Goal: Task Accomplishment & Management: Manage account settings

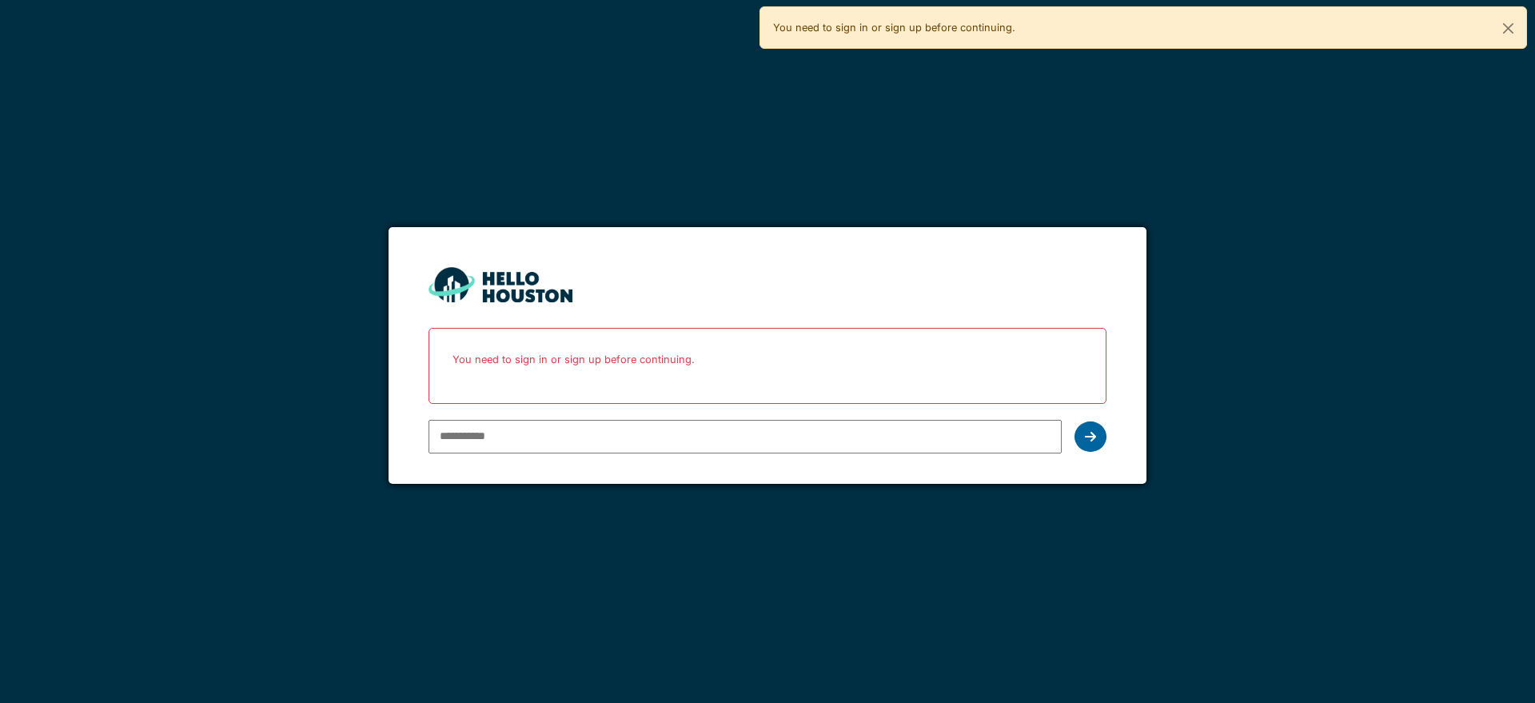
type input "**********"
click at [1085, 430] on icon at bounding box center [1090, 436] width 11 height 13
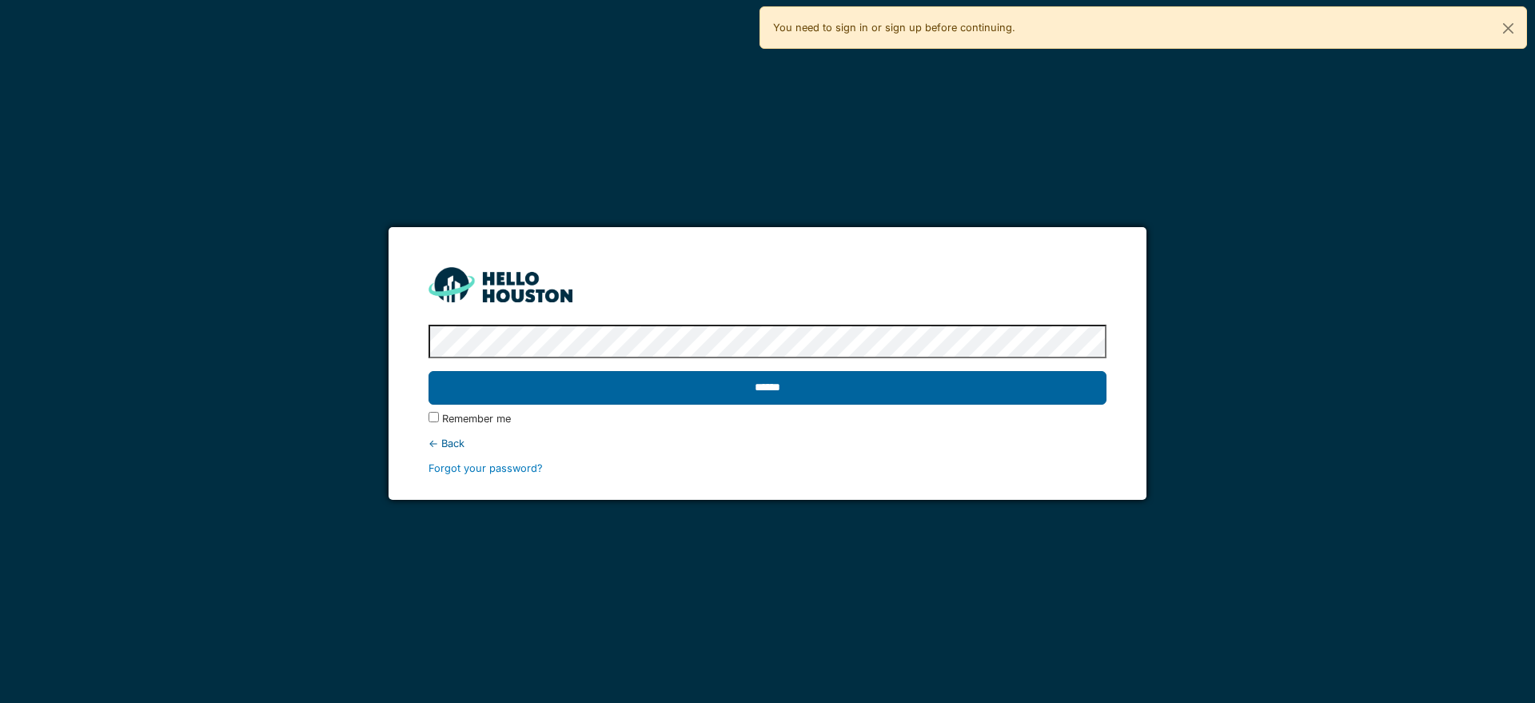
click at [907, 390] on input "******" at bounding box center [766, 388] width 677 height 34
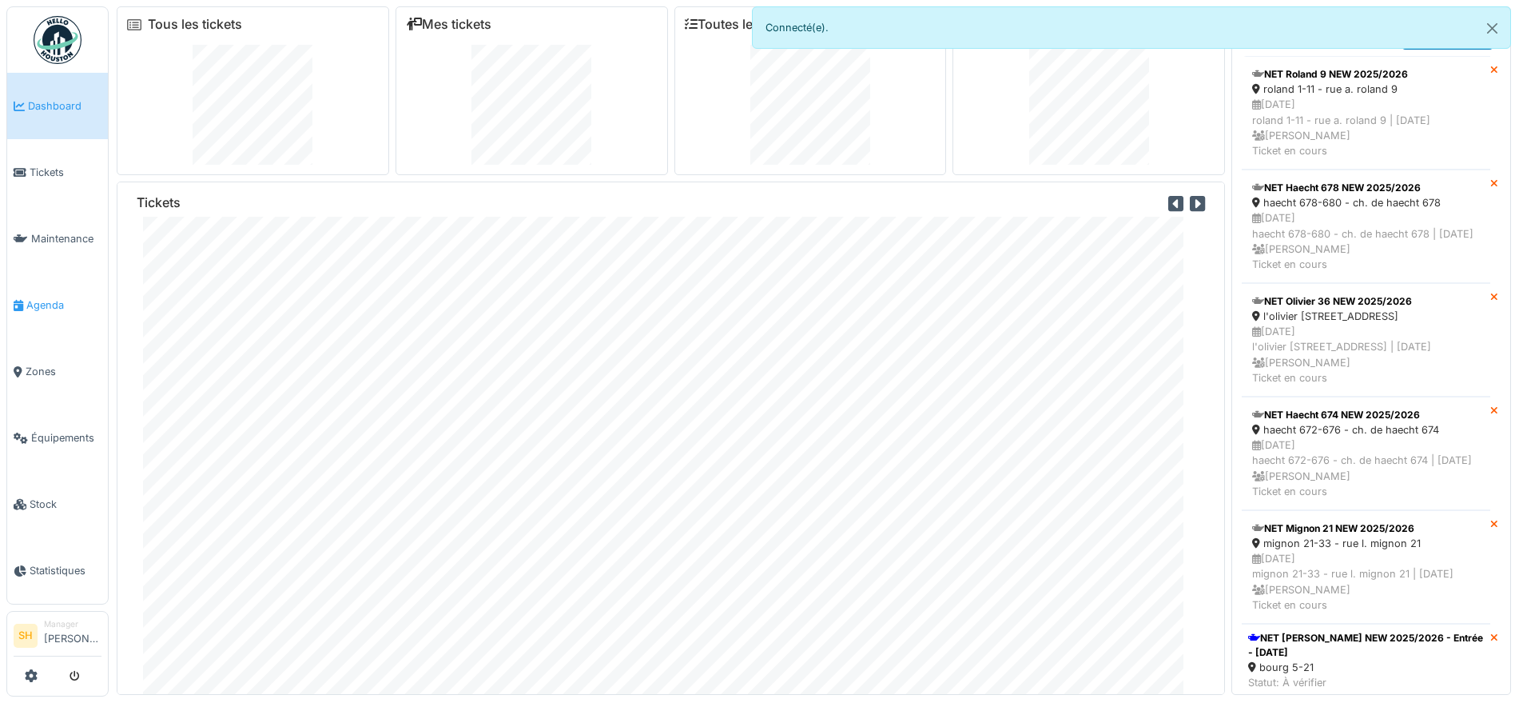
click at [62, 302] on span "Agenda" at bounding box center [63, 304] width 75 height 15
